Goal: Task Accomplishment & Management: Complete application form

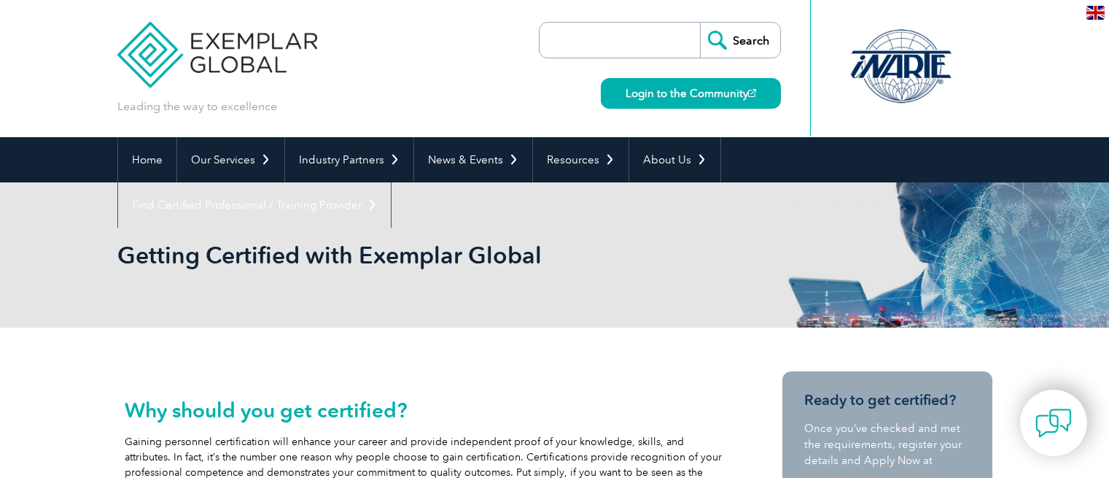
scroll to position [131, 0]
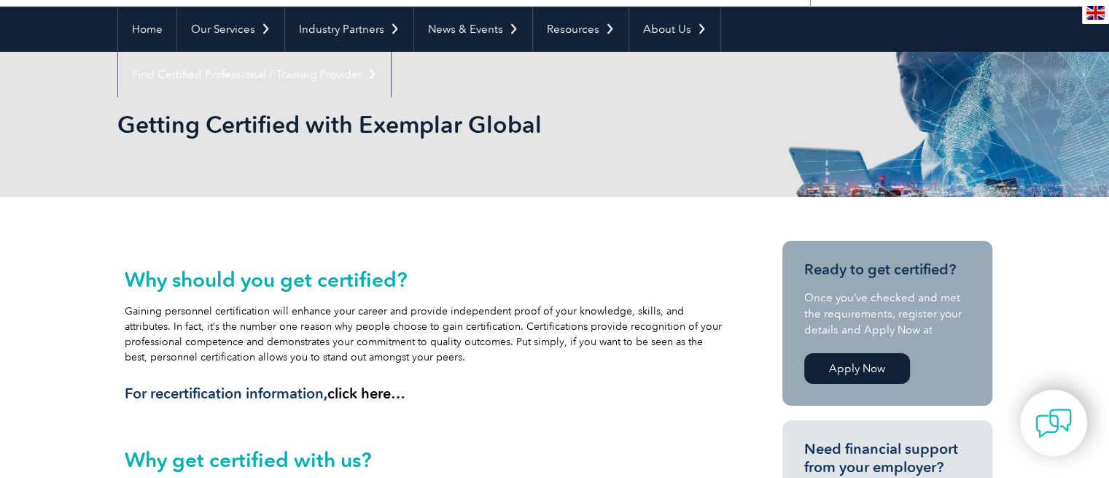
click at [866, 368] on link "Apply Now" at bounding box center [857, 368] width 106 height 31
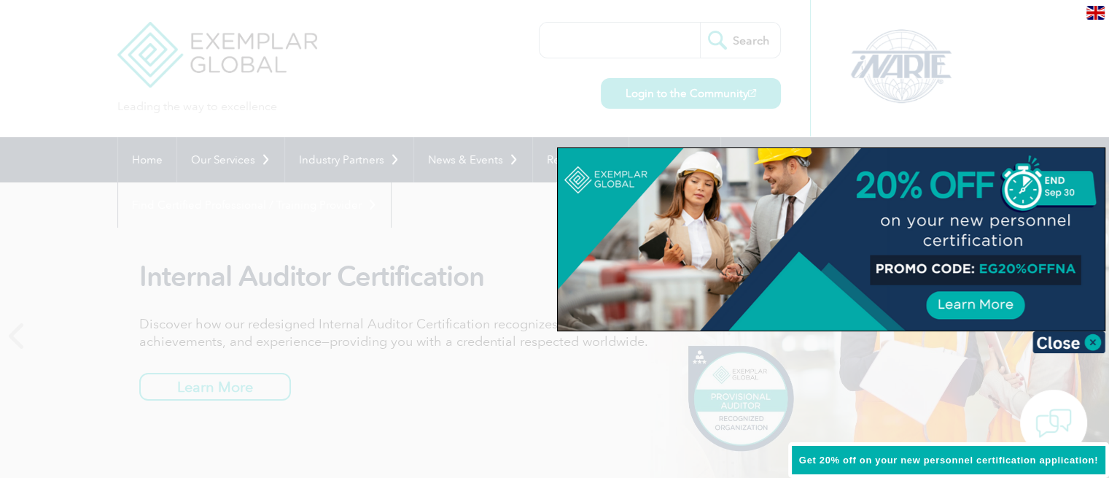
click at [207, 390] on div at bounding box center [554, 239] width 1109 height 478
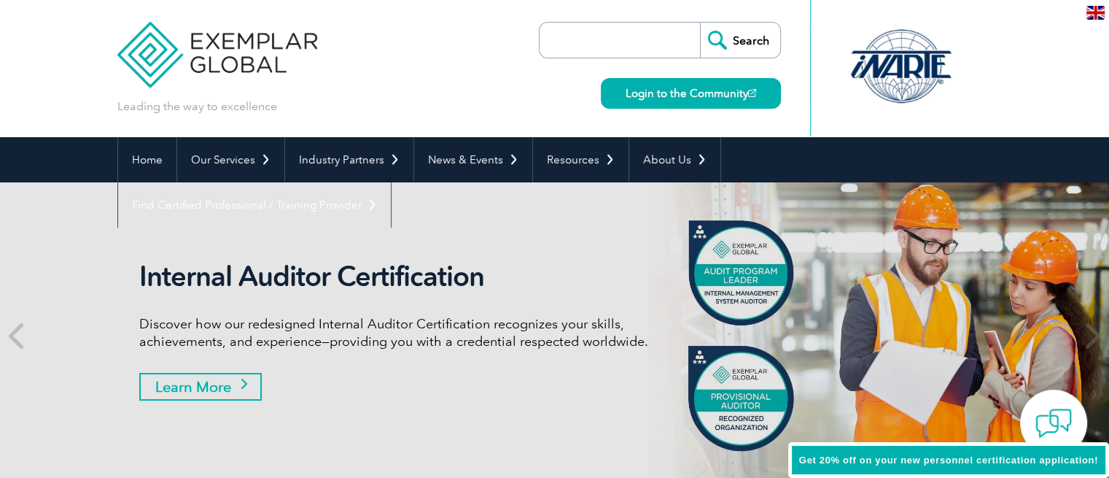
click at [234, 381] on link "Learn More" at bounding box center [200, 387] width 122 height 28
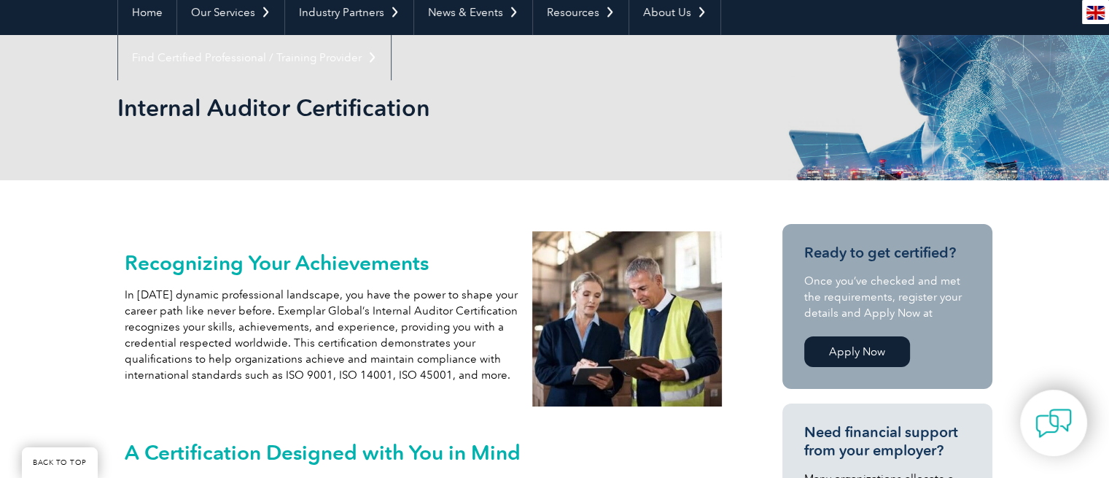
scroll to position [146, 0]
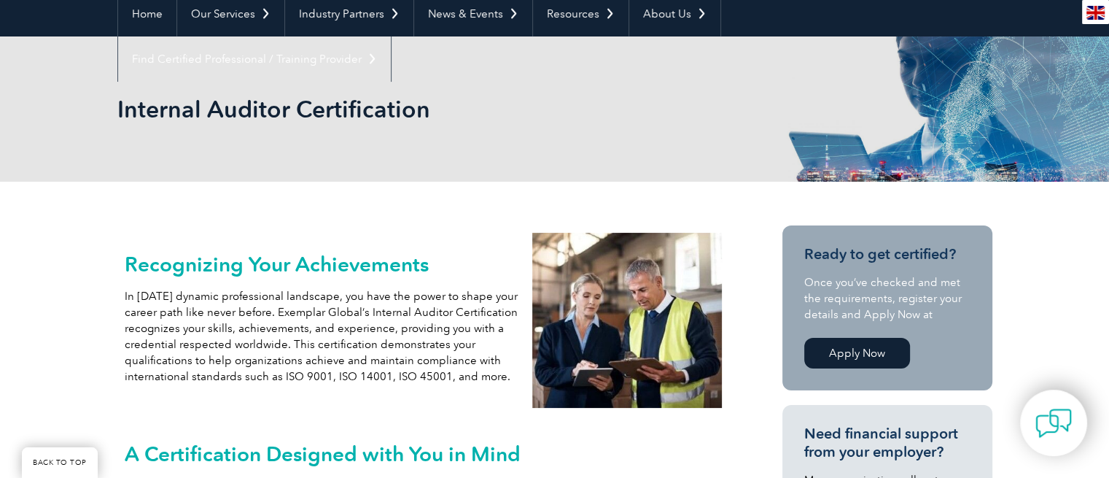
click at [835, 354] on link "Apply Now" at bounding box center [857, 353] width 106 height 31
